Goal: Transaction & Acquisition: Purchase product/service

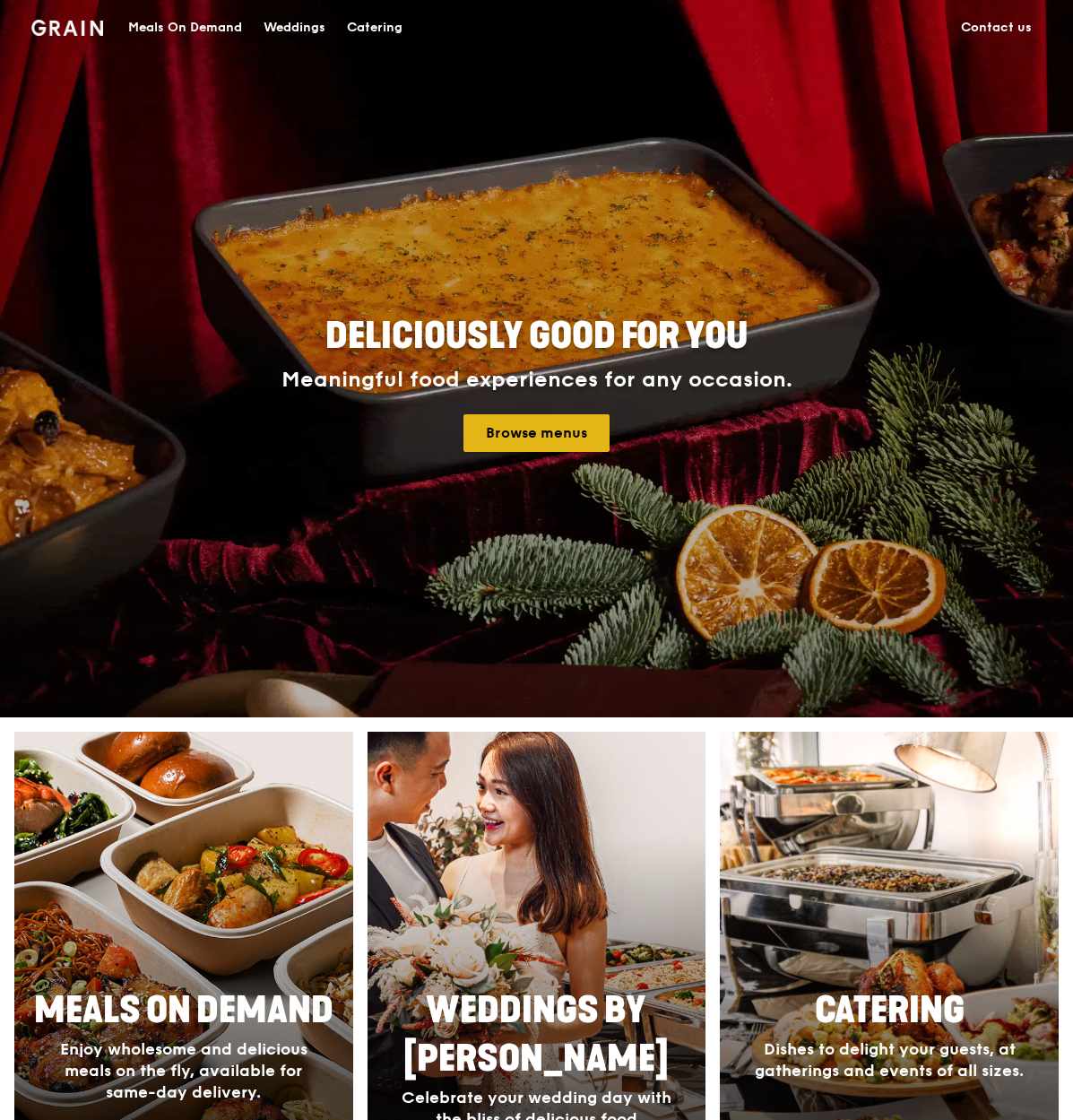
click at [534, 431] on link "Browse menus" at bounding box center [536, 433] width 146 height 37
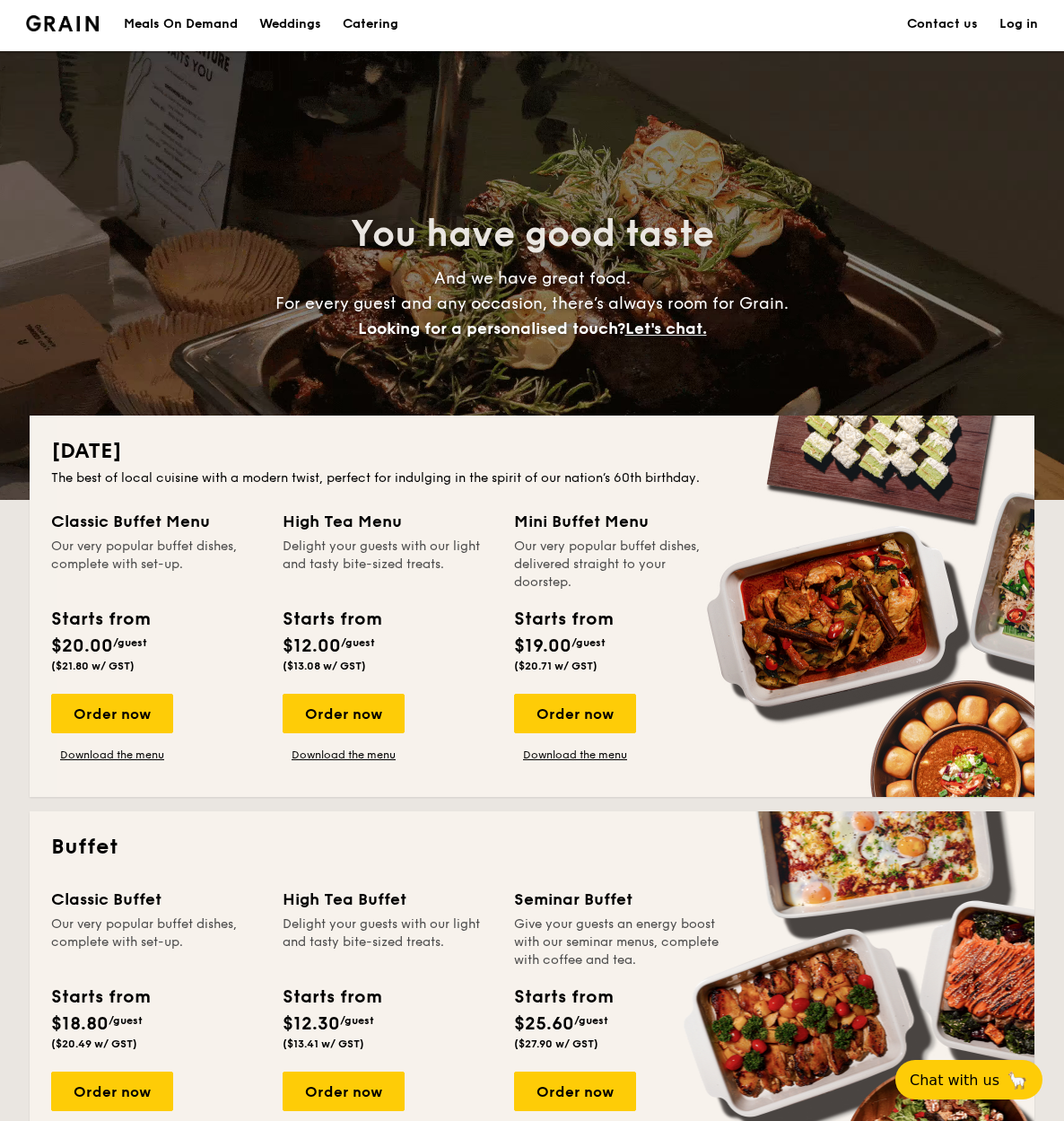
scroll to position [4, 0]
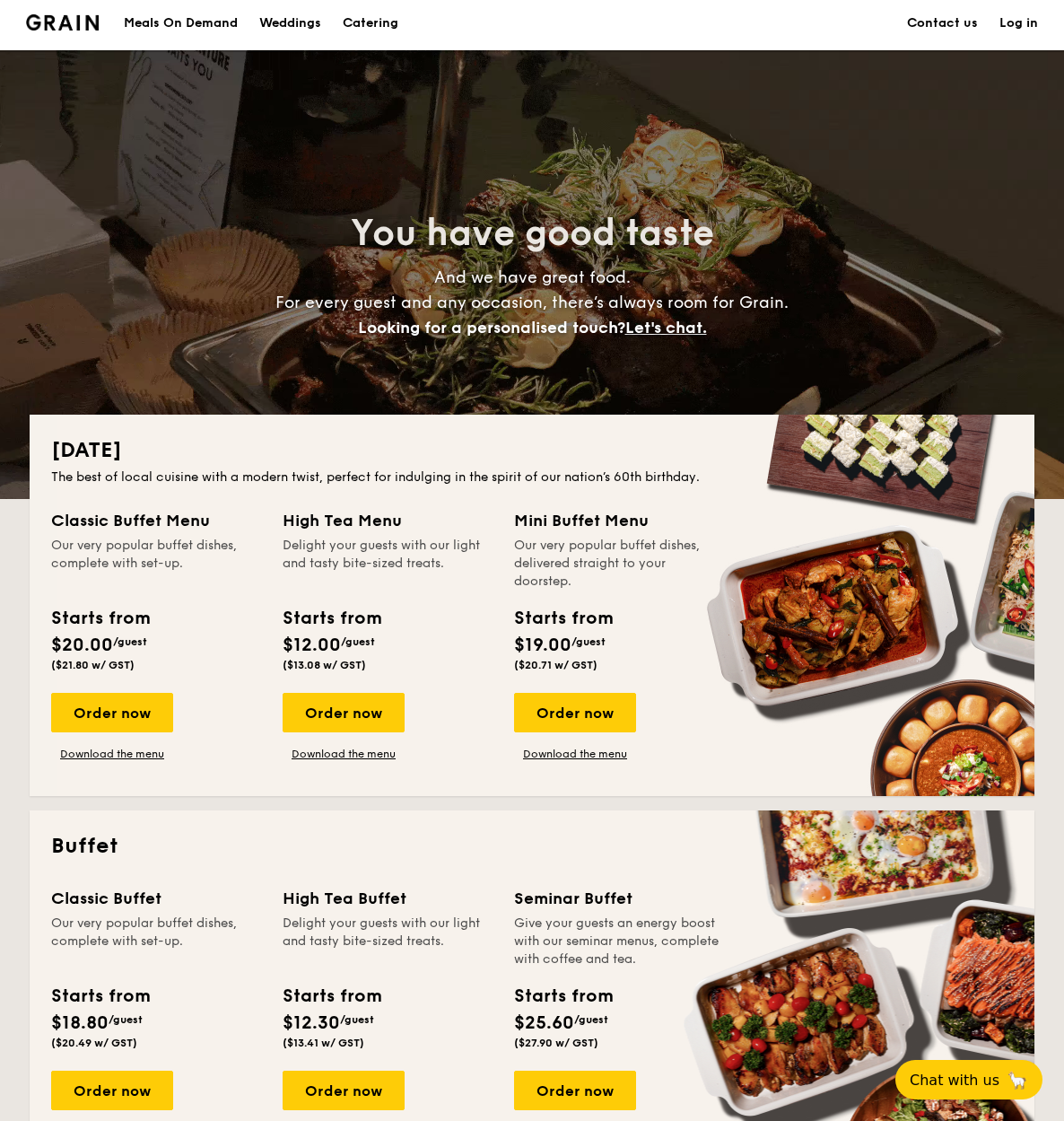
click at [222, 25] on div "Meals On Demand" at bounding box center [181, 23] width 114 height 54
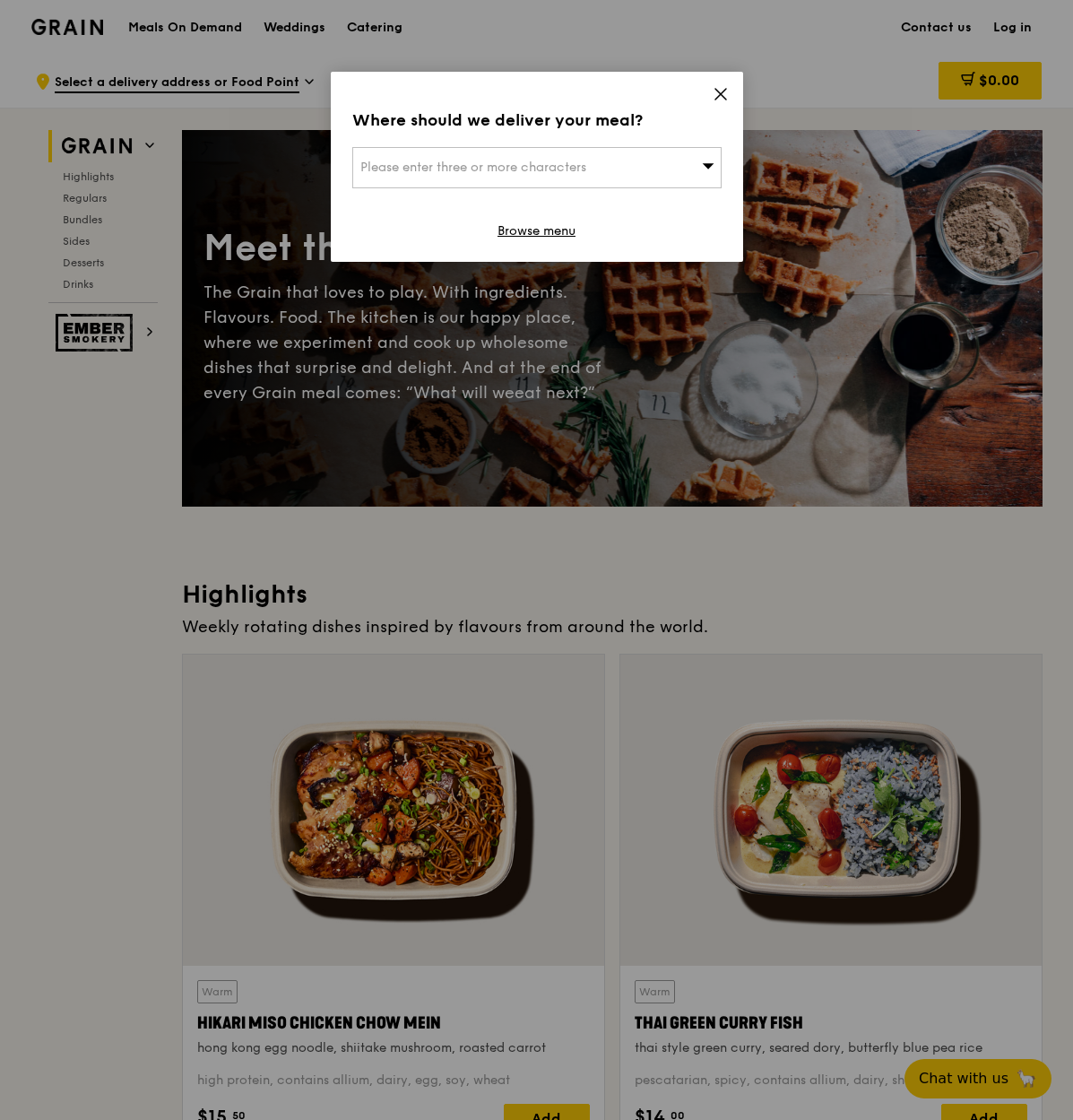
click at [577, 168] on span "Please enter three or more characters" at bounding box center [473, 167] width 226 height 15
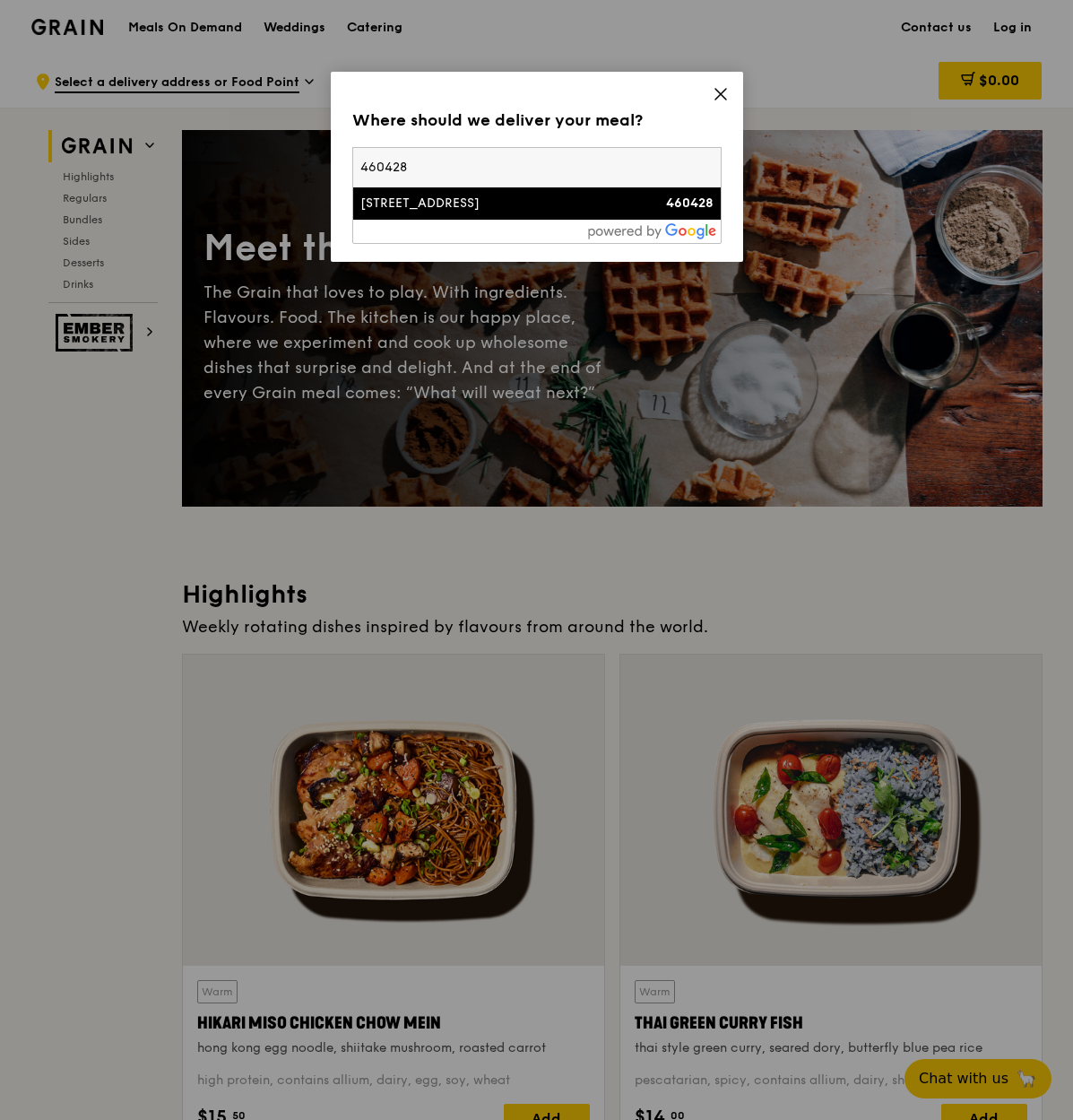
type input "460428"
click at [547, 197] on div "[STREET_ADDRESS]" at bounding box center [492, 203] width 266 height 18
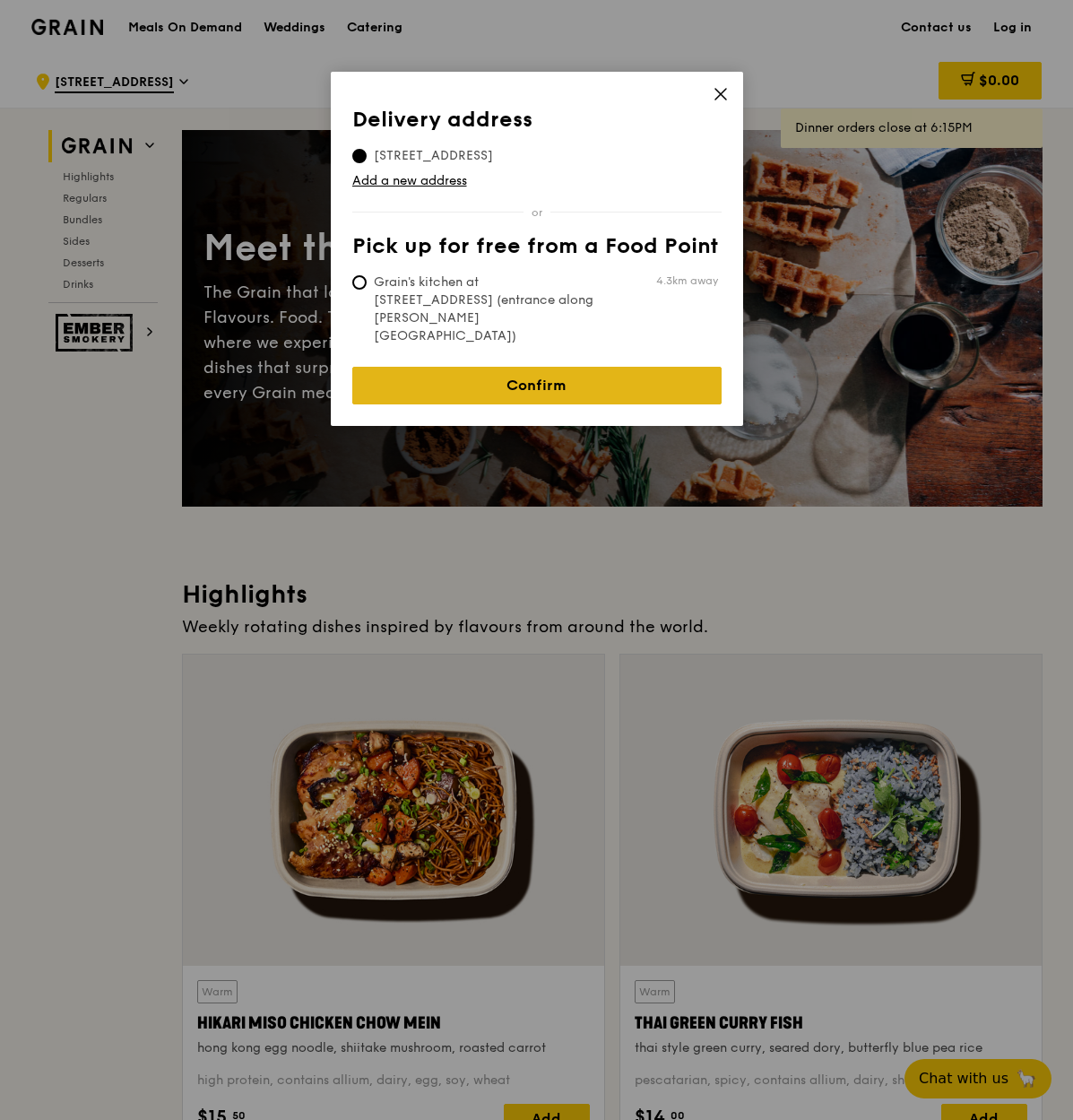
click at [530, 366] on link "Confirm" at bounding box center [537, 385] width 369 height 37
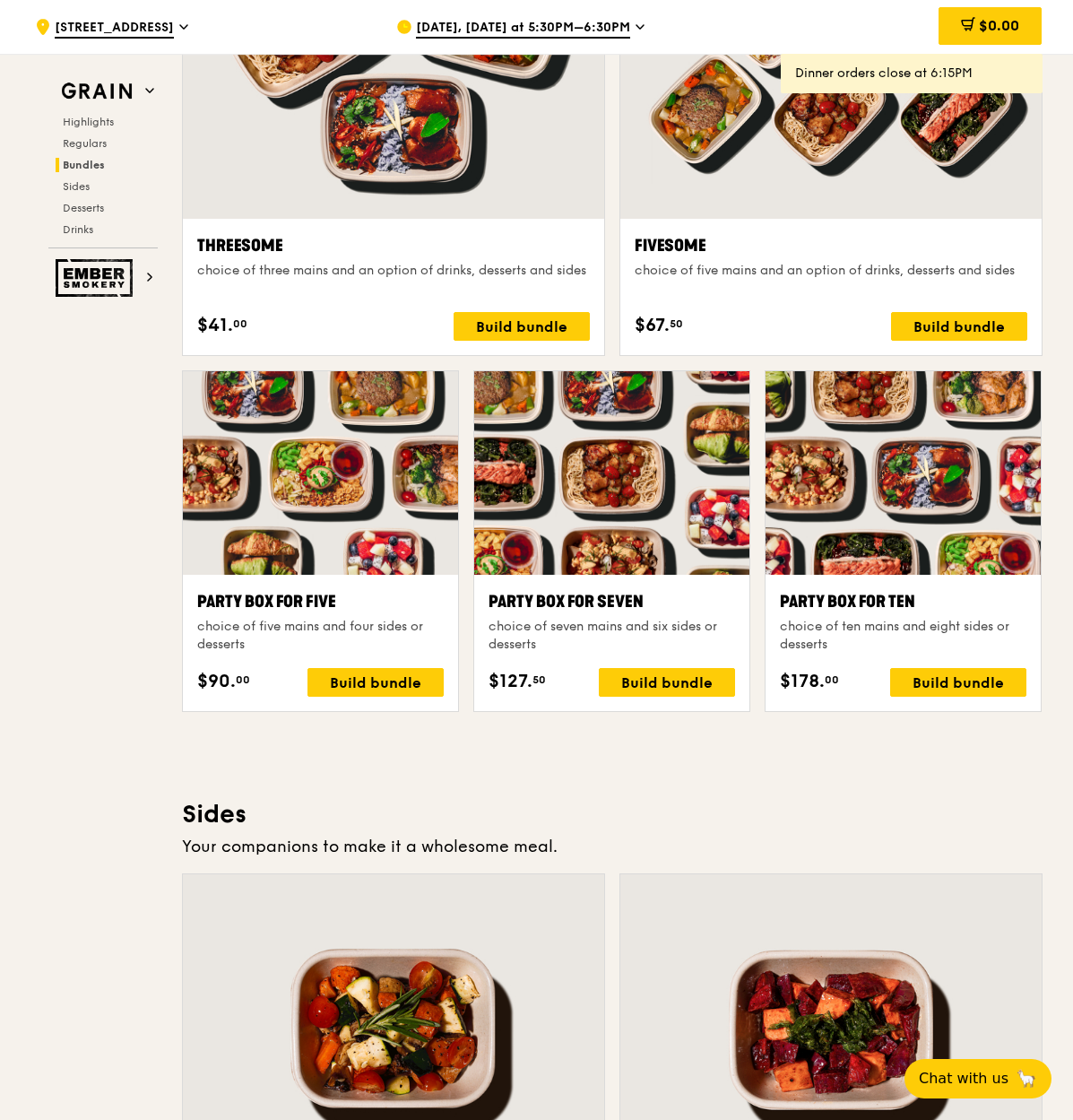
scroll to position [3286, 0]
